Goal: Use online tool/utility

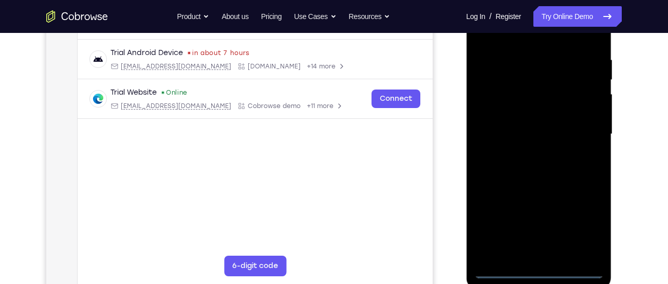
scroll to position [189, 0]
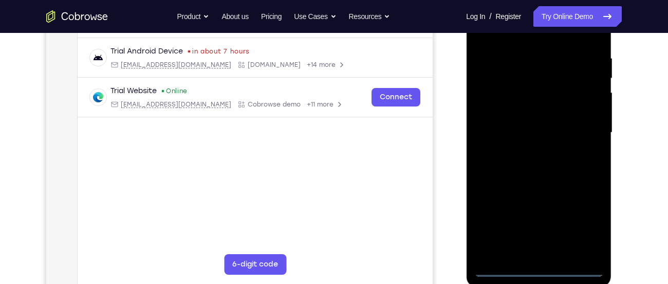
click at [537, 270] on div at bounding box center [538, 133] width 129 height 288
click at [590, 227] on div at bounding box center [538, 133] width 129 height 288
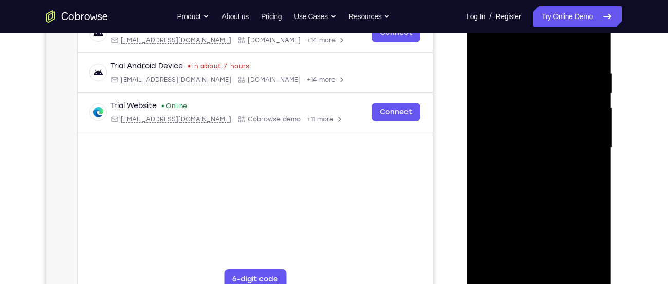
click at [510, 51] on div at bounding box center [538, 148] width 129 height 288
click at [576, 140] on div at bounding box center [538, 148] width 129 height 288
click at [529, 167] on div at bounding box center [538, 148] width 129 height 288
click at [531, 135] on div at bounding box center [538, 148] width 129 height 288
click at [515, 124] on div at bounding box center [538, 148] width 129 height 288
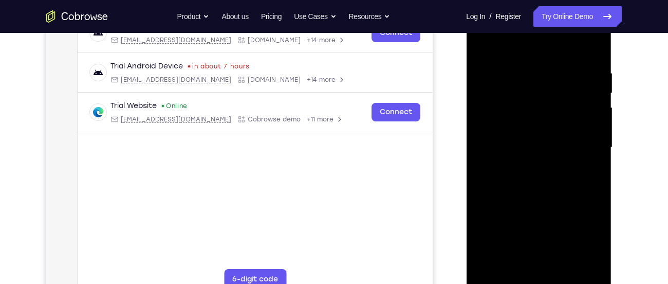
click at [521, 147] on div at bounding box center [538, 148] width 129 height 288
click at [513, 181] on div at bounding box center [538, 148] width 129 height 288
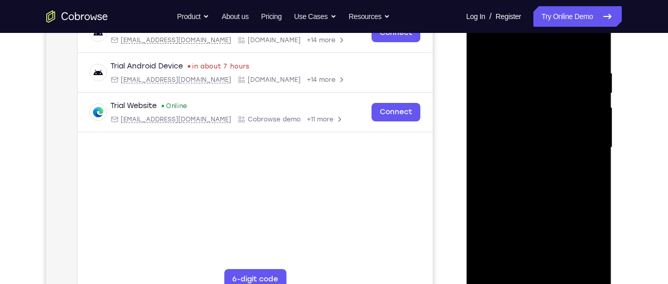
click at [513, 181] on div at bounding box center [538, 148] width 129 height 288
click at [542, 189] on div at bounding box center [538, 148] width 129 height 288
click at [593, 267] on div at bounding box center [538, 148] width 129 height 288
click at [591, 43] on div at bounding box center [538, 148] width 129 height 288
click at [482, 40] on div at bounding box center [538, 148] width 129 height 288
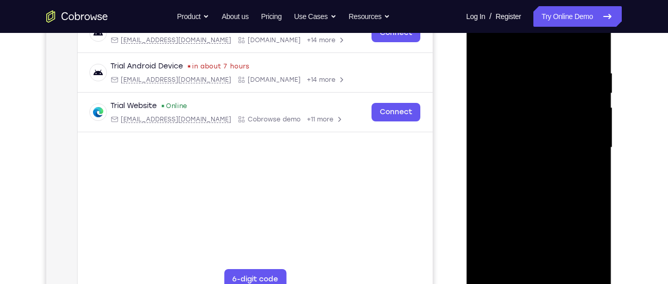
click at [522, 69] on div at bounding box center [538, 148] width 129 height 288
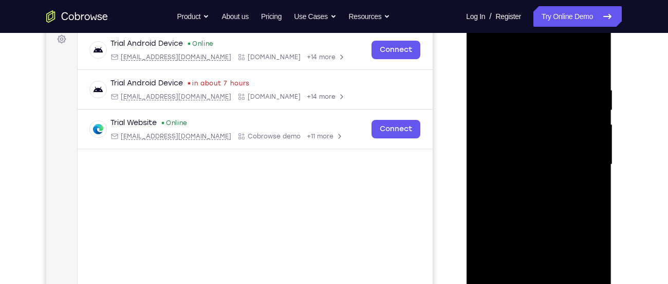
scroll to position [157, 0]
click at [589, 73] on div at bounding box center [538, 165] width 129 height 288
click at [482, 49] on div at bounding box center [538, 165] width 129 height 288
click at [528, 139] on div at bounding box center [538, 165] width 129 height 288
click at [515, 172] on div at bounding box center [538, 165] width 129 height 288
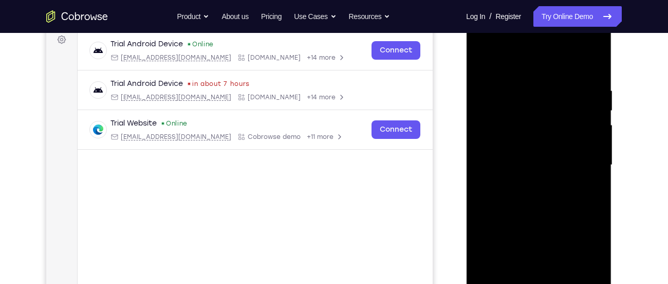
click at [504, 156] on div at bounding box center [538, 165] width 129 height 288
click at [506, 177] on div at bounding box center [538, 165] width 129 height 288
drag, startPoint x: 521, startPoint y: 164, endPoint x: 532, endPoint y: 90, distance: 74.2
click at [532, 90] on div at bounding box center [538, 165] width 129 height 288
click at [543, 276] on div at bounding box center [538, 165] width 129 height 288
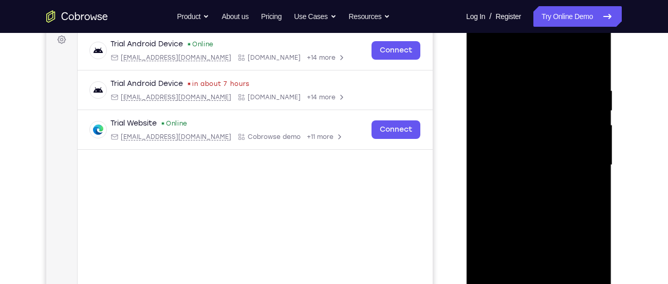
scroll to position [155, 0]
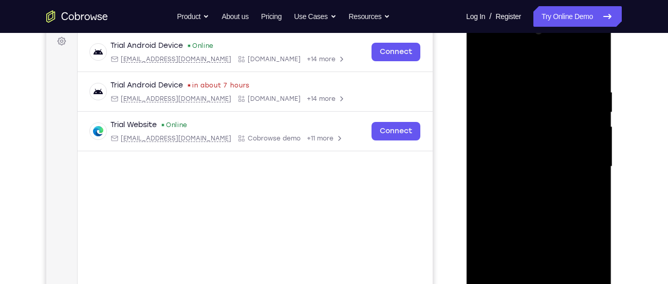
click at [571, 76] on div at bounding box center [538, 167] width 129 height 288
click at [485, 67] on div at bounding box center [538, 167] width 129 height 288
click at [582, 58] on div at bounding box center [538, 167] width 129 height 288
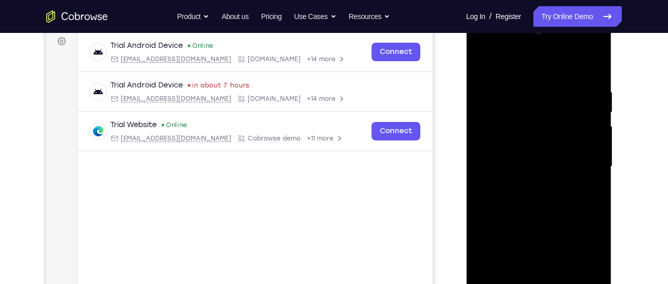
drag, startPoint x: 539, startPoint y: 139, endPoint x: 555, endPoint y: 91, distance: 50.4
click at [555, 91] on div at bounding box center [538, 167] width 129 height 288
click at [479, 66] on div at bounding box center [538, 167] width 129 height 288
click at [488, 78] on div at bounding box center [538, 167] width 129 height 288
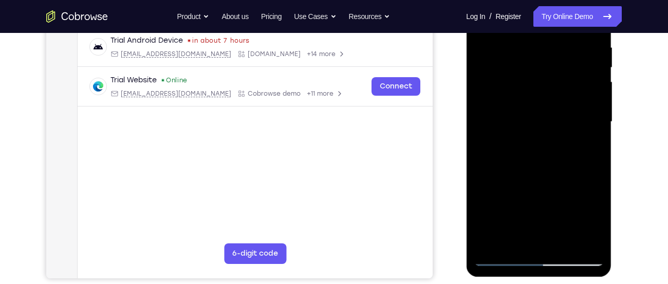
scroll to position [208, 0]
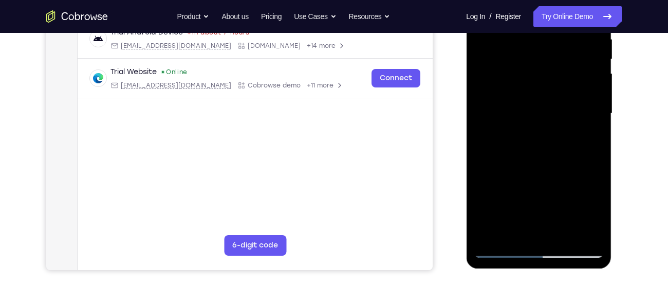
drag, startPoint x: 558, startPoint y: 138, endPoint x: 564, endPoint y: 116, distance: 22.3
click at [564, 116] on div at bounding box center [538, 114] width 129 height 288
drag, startPoint x: 542, startPoint y: 182, endPoint x: 549, endPoint y: 110, distance: 72.2
click at [549, 110] on div at bounding box center [538, 114] width 129 height 288
drag, startPoint x: 537, startPoint y: 166, endPoint x: 561, endPoint y: 67, distance: 102.5
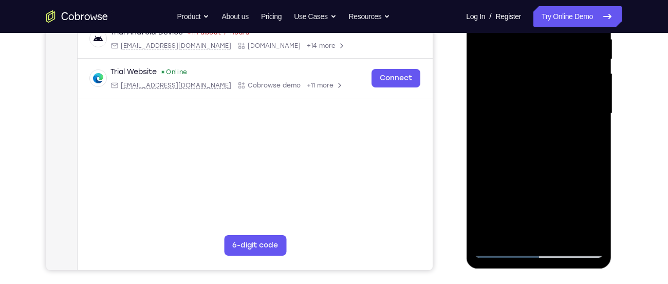
click at [561, 67] on div at bounding box center [538, 114] width 129 height 288
drag, startPoint x: 541, startPoint y: 192, endPoint x: 554, endPoint y: 87, distance: 106.0
click at [554, 87] on div at bounding box center [538, 114] width 129 height 288
drag, startPoint x: 526, startPoint y: 124, endPoint x: 555, endPoint y: 53, distance: 76.7
click at [555, 53] on div at bounding box center [538, 114] width 129 height 288
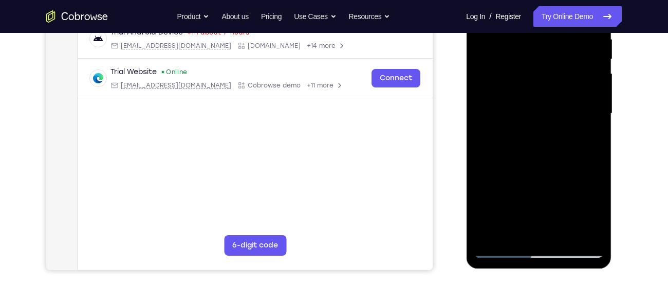
drag, startPoint x: 549, startPoint y: 182, endPoint x: 571, endPoint y: 54, distance: 129.8
click at [571, 54] on div at bounding box center [538, 114] width 129 height 288
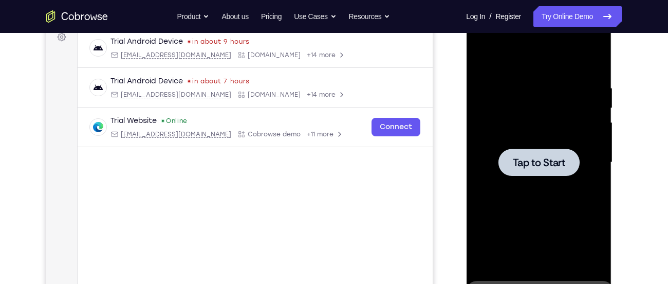
scroll to position [153, 0]
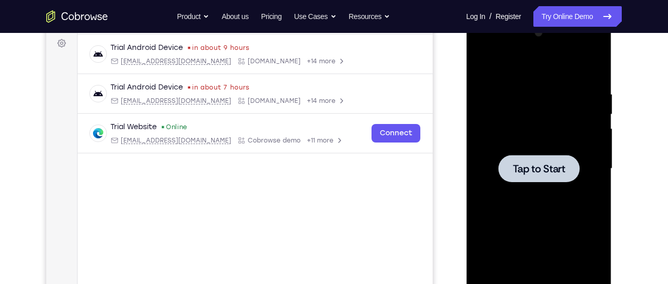
click at [549, 113] on div at bounding box center [538, 169] width 129 height 288
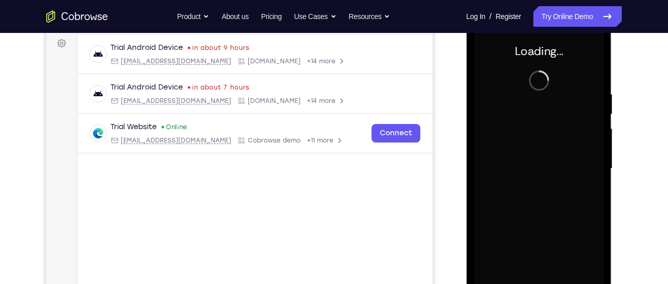
scroll to position [149, 0]
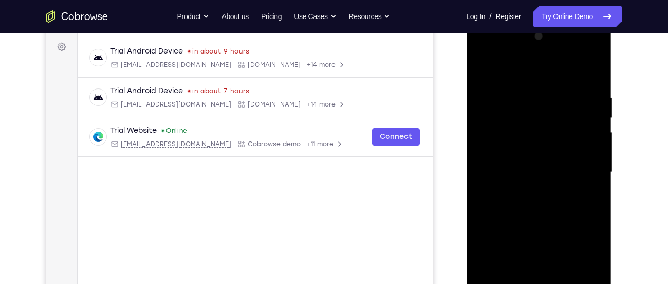
click at [461, 92] on div at bounding box center [539, 171] width 164 height 316
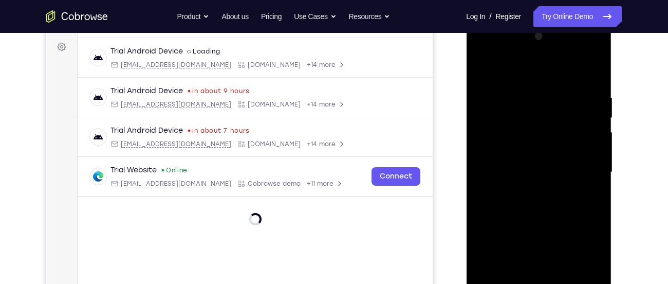
scroll to position [190, 0]
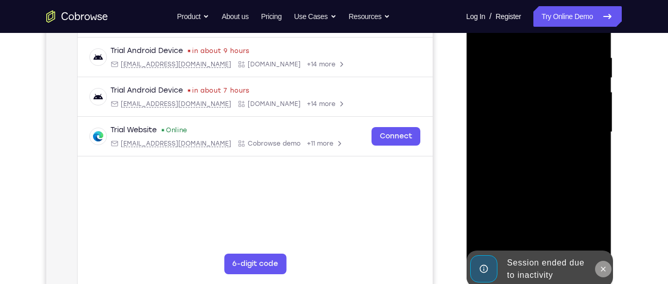
click at [606, 269] on icon at bounding box center [602, 269] width 8 height 8
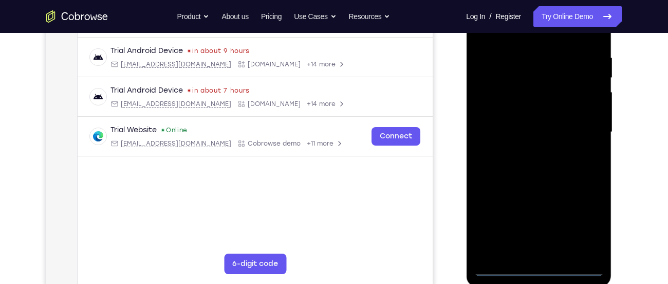
click at [530, 267] on div at bounding box center [538, 132] width 129 height 288
click at [580, 223] on div at bounding box center [538, 132] width 129 height 288
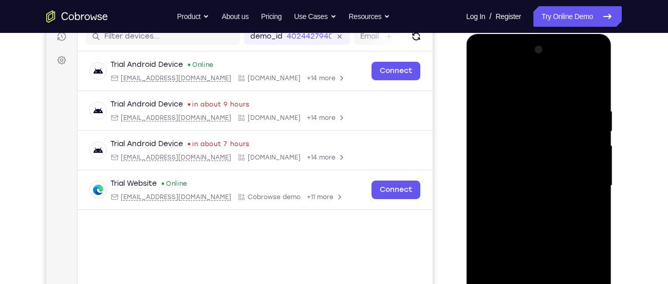
scroll to position [134, 0]
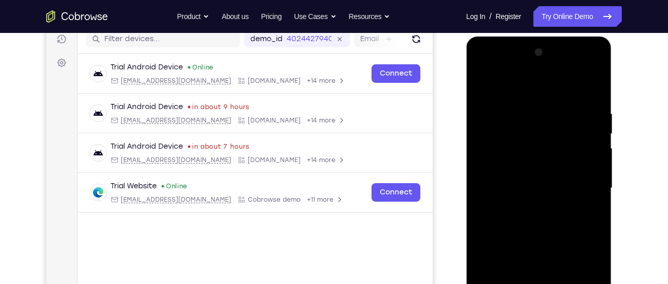
click at [538, 91] on div at bounding box center [538, 188] width 129 height 288
click at [583, 184] on div at bounding box center [538, 188] width 129 height 288
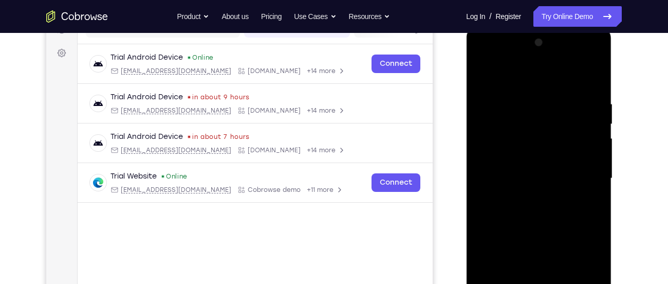
click at [529, 199] on div at bounding box center [538, 178] width 129 height 288
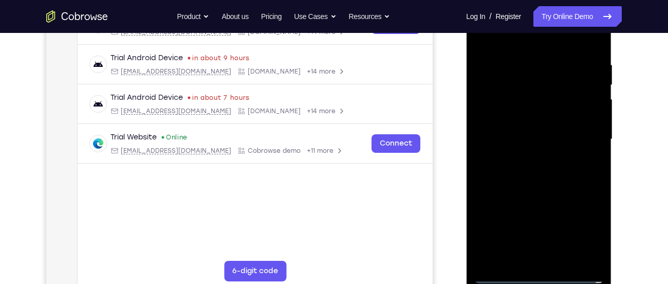
click at [536, 132] on div at bounding box center [538, 139] width 129 height 288
click at [520, 121] on div at bounding box center [538, 139] width 129 height 288
click at [517, 135] on div at bounding box center [538, 139] width 129 height 288
click at [527, 172] on div at bounding box center [538, 139] width 129 height 288
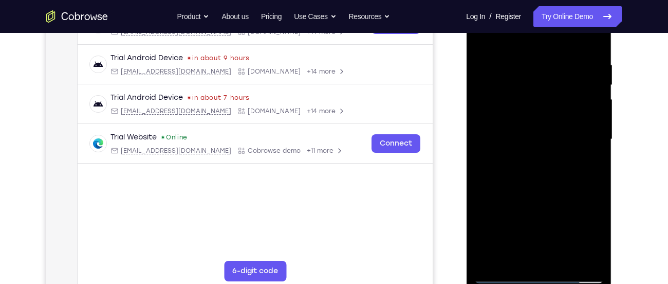
click at [527, 172] on div at bounding box center [538, 139] width 129 height 288
click at [510, 172] on div at bounding box center [538, 139] width 129 height 288
click at [537, 181] on div at bounding box center [538, 139] width 129 height 288
click at [598, 261] on div at bounding box center [538, 139] width 129 height 288
click at [519, 60] on div at bounding box center [538, 139] width 129 height 288
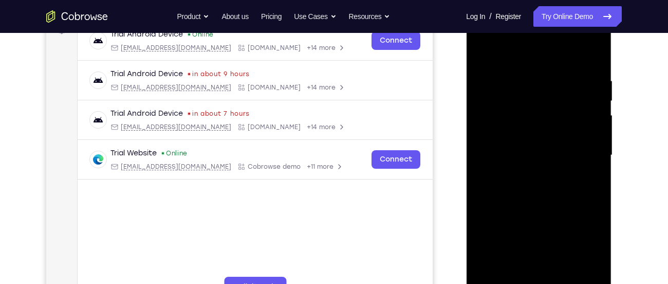
scroll to position [166, 0]
click at [577, 270] on div at bounding box center [538, 156] width 129 height 288
click at [504, 148] on div at bounding box center [538, 156] width 129 height 288
click at [595, 55] on div at bounding box center [538, 156] width 129 height 288
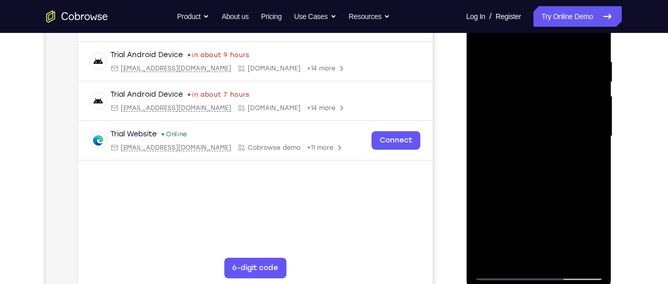
scroll to position [186, 0]
click at [512, 253] on div at bounding box center [538, 135] width 129 height 288
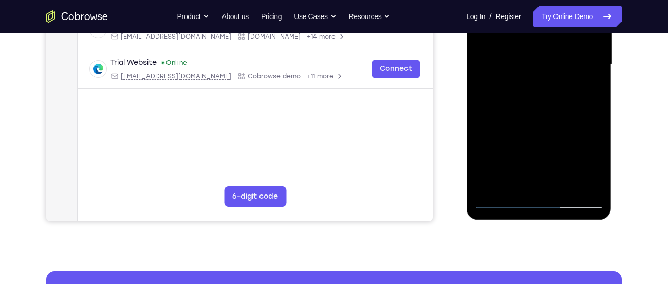
scroll to position [257, 0]
click at [516, 185] on div at bounding box center [538, 64] width 129 height 288
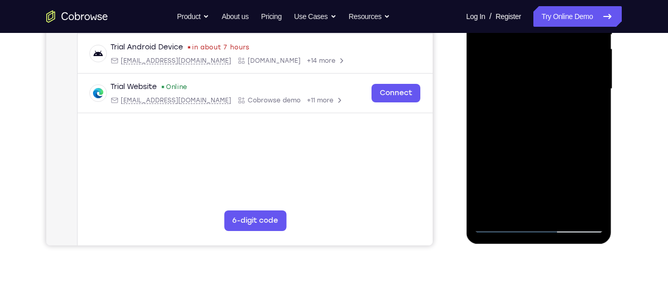
scroll to position [232, 0]
click at [511, 209] on div at bounding box center [538, 90] width 129 height 288
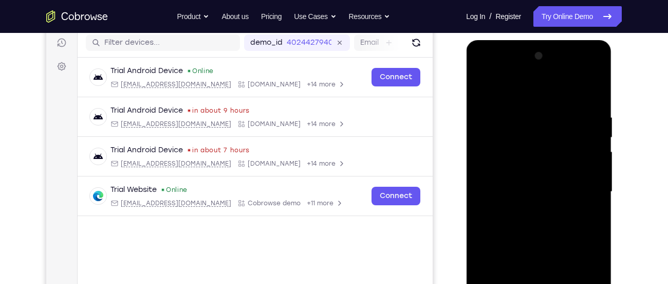
scroll to position [129, 0]
click at [527, 83] on div at bounding box center [538, 192] width 129 height 288
click at [532, 117] on div at bounding box center [538, 192] width 129 height 288
click at [532, 171] on div at bounding box center [538, 192] width 129 height 288
click at [532, 189] on div at bounding box center [538, 192] width 129 height 288
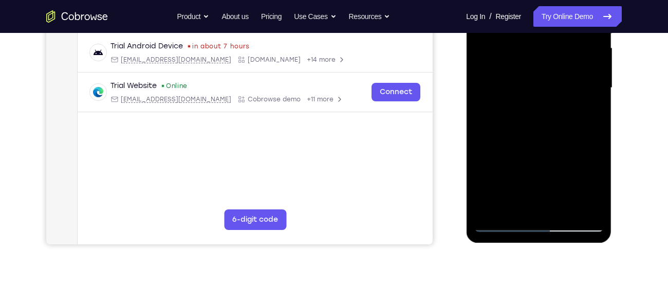
scroll to position [234, 0]
click at [500, 226] on div at bounding box center [538, 87] width 129 height 288
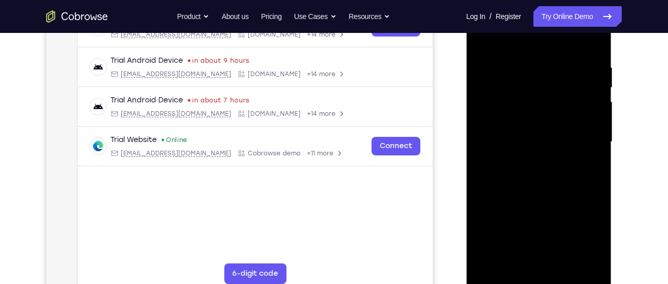
scroll to position [179, 0]
click at [489, 265] on div at bounding box center [538, 142] width 129 height 288
drag, startPoint x: 571, startPoint y: 57, endPoint x: 469, endPoint y: 80, distance: 104.7
click at [469, 80] on div at bounding box center [538, 144] width 145 height 306
drag, startPoint x: 574, startPoint y: 56, endPoint x: 488, endPoint y: 78, distance: 89.0
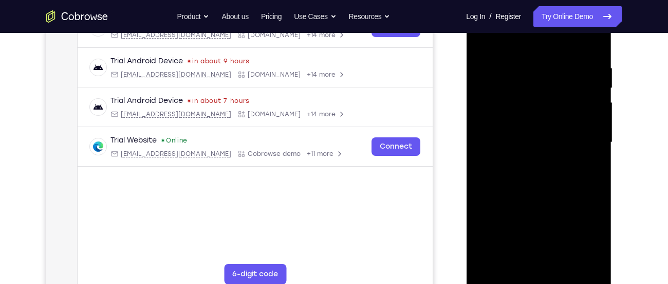
click at [488, 78] on div at bounding box center [538, 142] width 129 height 288
click at [501, 61] on div at bounding box center [538, 142] width 129 height 288
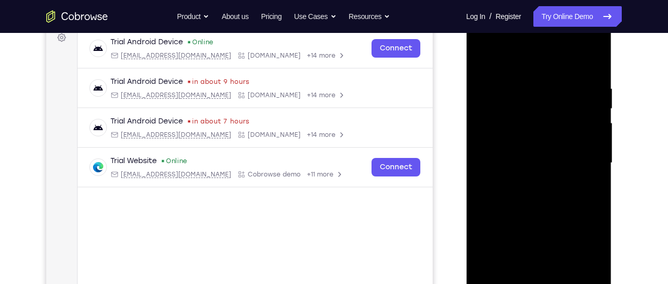
scroll to position [158, 0]
click at [572, 161] on div at bounding box center [538, 164] width 129 height 288
click at [590, 69] on div at bounding box center [538, 164] width 129 height 288
drag, startPoint x: 523, startPoint y: 181, endPoint x: 526, endPoint y: 97, distance: 84.8
click at [526, 97] on div at bounding box center [538, 164] width 129 height 288
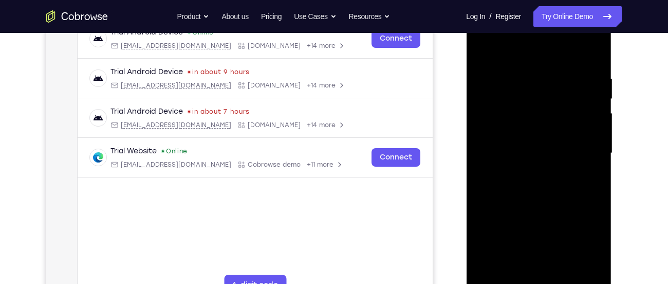
scroll to position [169, 0]
click at [558, 274] on div at bounding box center [538, 153] width 129 height 288
click at [525, 205] on div at bounding box center [538, 153] width 129 height 288
click at [581, 120] on div at bounding box center [538, 153] width 129 height 288
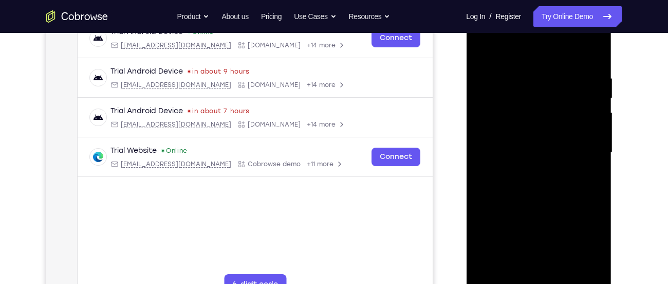
click at [480, 50] on div at bounding box center [538, 153] width 129 height 288
click at [525, 96] on div at bounding box center [538, 153] width 129 height 288
click at [538, 166] on div at bounding box center [538, 153] width 129 height 288
click at [480, 47] on div at bounding box center [538, 153] width 129 height 288
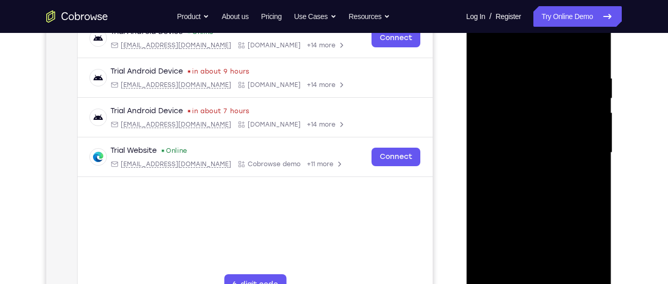
click at [487, 271] on div at bounding box center [538, 153] width 129 height 288
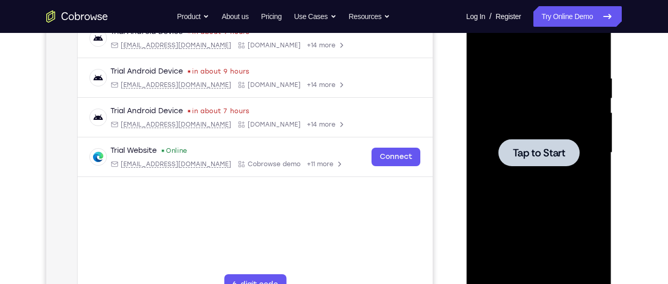
click at [544, 122] on div at bounding box center [538, 153] width 129 height 288
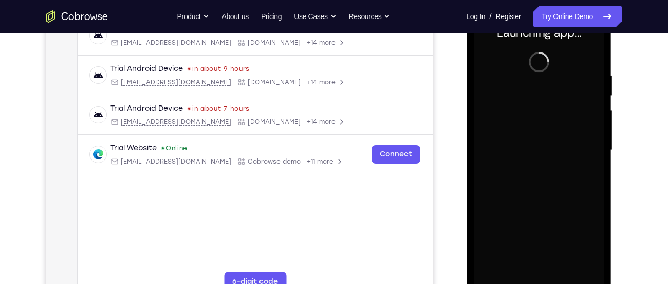
scroll to position [209, 0]
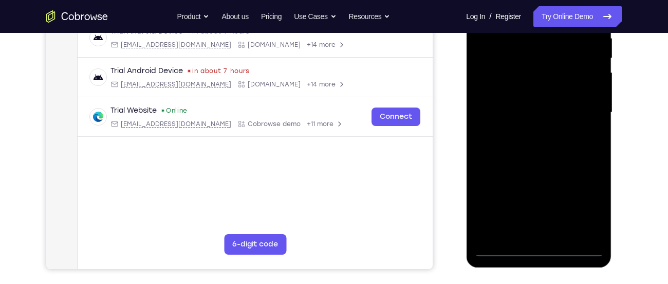
click at [539, 249] on div at bounding box center [538, 113] width 129 height 288
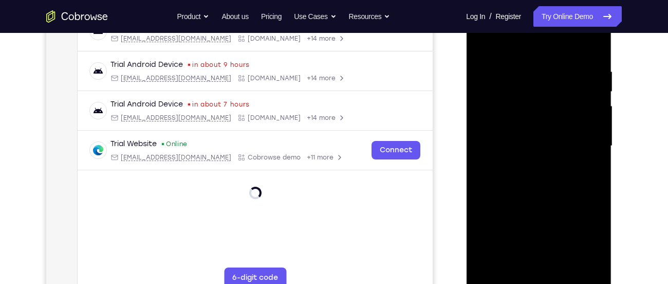
scroll to position [175, 0]
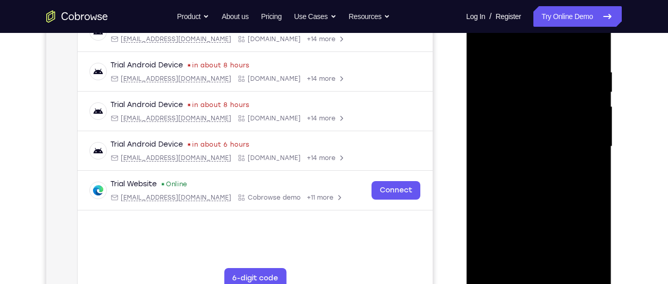
click at [574, 246] on div at bounding box center [538, 147] width 129 height 288
click at [579, 241] on div at bounding box center [538, 147] width 129 height 288
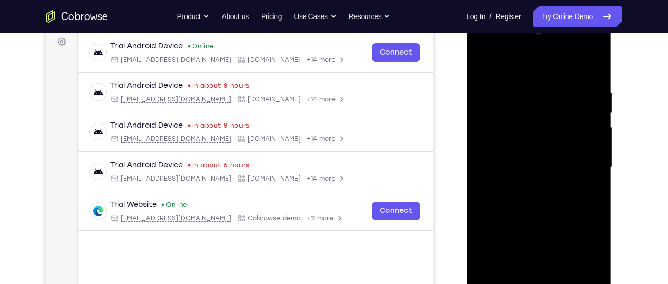
scroll to position [154, 0]
click at [516, 71] on div at bounding box center [538, 168] width 129 height 288
click at [583, 169] on div at bounding box center [538, 168] width 129 height 288
click at [527, 189] on div at bounding box center [538, 168] width 129 height 288
click at [521, 161] on div at bounding box center [538, 168] width 129 height 288
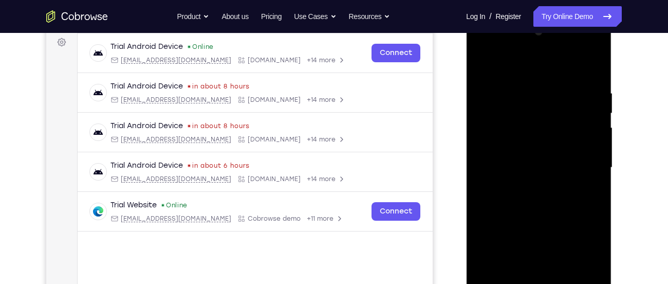
click at [506, 148] on div at bounding box center [538, 168] width 129 height 288
click at [507, 170] on div at bounding box center [538, 168] width 129 height 288
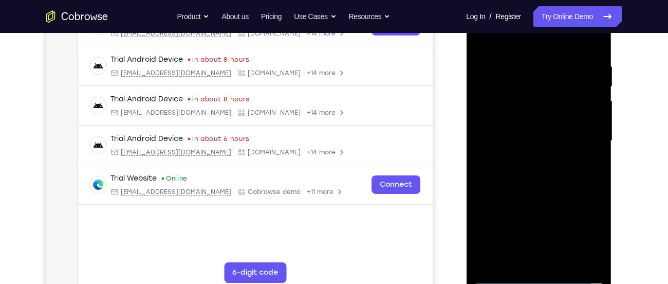
click at [538, 184] on div at bounding box center [538, 141] width 129 height 288
click at [597, 261] on div at bounding box center [538, 141] width 129 height 288
drag, startPoint x: 506, startPoint y: 44, endPoint x: 516, endPoint y: 19, distance: 26.5
click at [516, 19] on div at bounding box center [538, 141] width 129 height 288
click at [526, 60] on div at bounding box center [538, 141] width 129 height 288
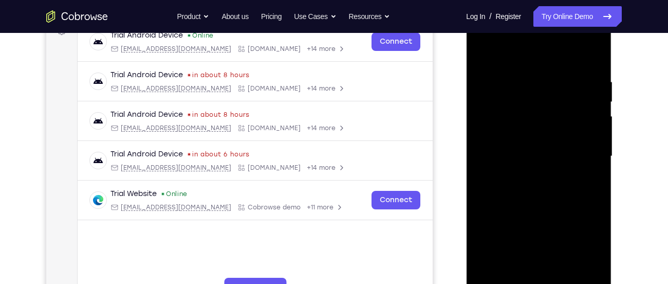
scroll to position [164, 0]
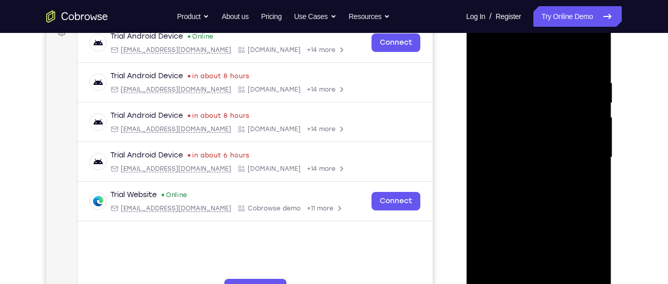
click at [589, 63] on div at bounding box center [538, 157] width 129 height 288
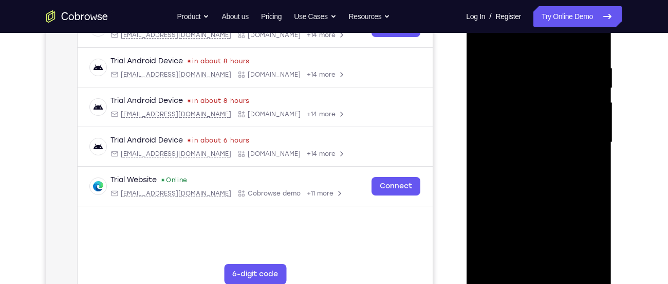
click at [557, 265] on div at bounding box center [538, 142] width 129 height 288
click at [534, 197] on div at bounding box center [538, 142] width 129 height 288
click at [587, 109] on div at bounding box center [538, 142] width 129 height 288
click at [483, 38] on div at bounding box center [538, 142] width 129 height 288
drag, startPoint x: 530, startPoint y: 195, endPoint x: 533, endPoint y: 79, distance: 115.6
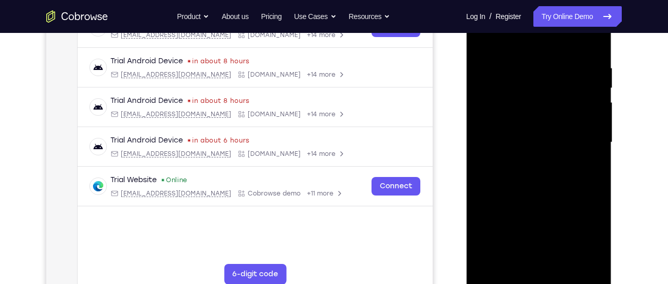
click at [533, 79] on div at bounding box center [538, 142] width 129 height 288
drag, startPoint x: 536, startPoint y: 164, endPoint x: 586, endPoint y: 308, distance: 152.4
click at [586, 283] on html "Online web based iOS Simulators and Android Emulators. Run iPhone, iPad, Mobile…" at bounding box center [539, 145] width 146 height 308
click at [483, 35] on div at bounding box center [538, 142] width 129 height 288
click at [512, 261] on div at bounding box center [538, 142] width 129 height 288
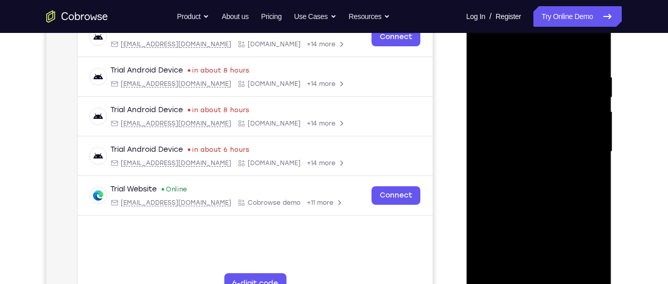
scroll to position [170, 0]
click at [519, 49] on div at bounding box center [538, 152] width 129 height 288
click at [501, 88] on div at bounding box center [538, 152] width 129 height 288
click at [479, 48] on div at bounding box center [538, 152] width 129 height 288
click at [532, 98] on div at bounding box center [538, 152] width 129 height 288
